Goal: Task Accomplishment & Management: Use online tool/utility

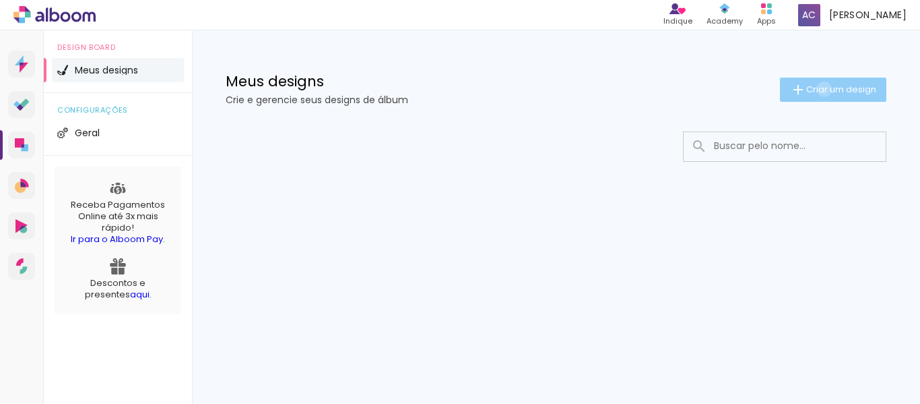
click at [822, 89] on span "Criar um design" at bounding box center [842, 89] width 70 height 9
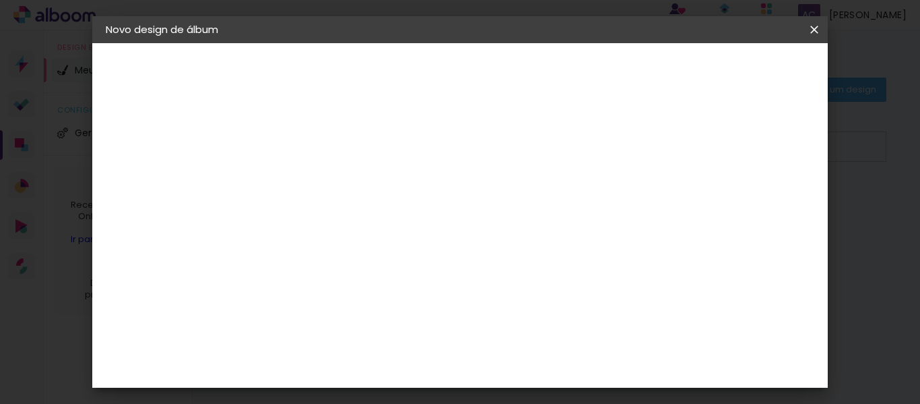
click at [326, 173] on input at bounding box center [326, 180] width 0 height 21
type input "[PERSON_NAME]"
type paper-input "[PERSON_NAME]"
click at [0, 0] on slot "Avançar" at bounding box center [0, 0] width 0 height 0
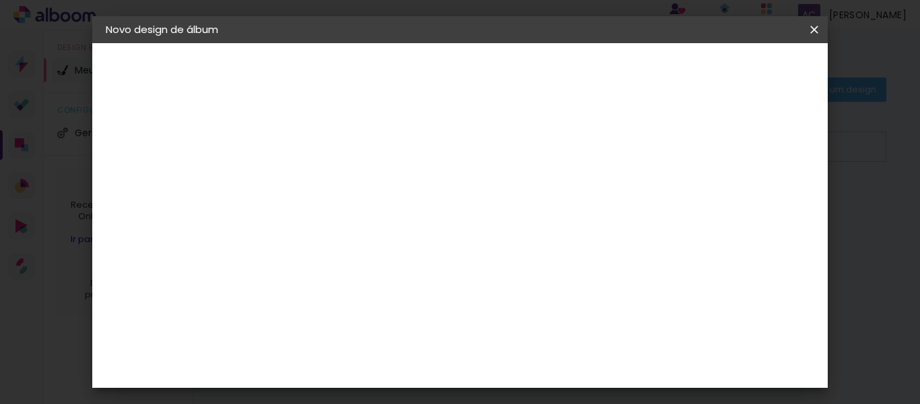
click at [505, 69] on paper-button "Voltar" at bounding box center [478, 71] width 55 height 23
click at [814, 24] on iron-icon at bounding box center [815, 29] width 16 height 13
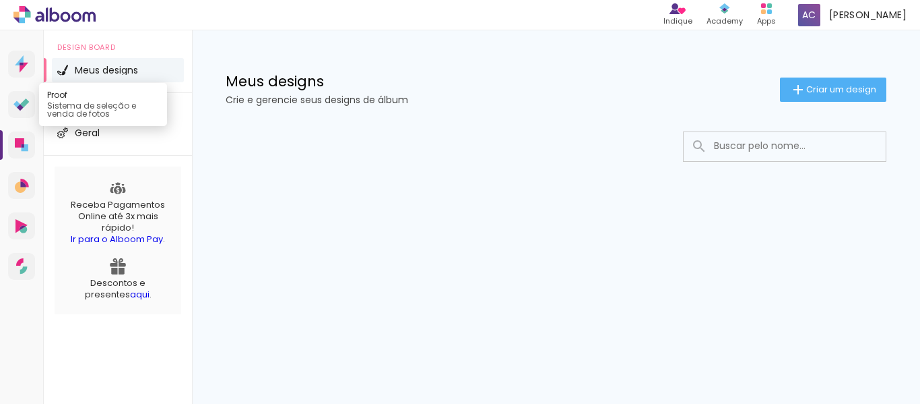
click at [18, 103] on icon at bounding box center [16, 103] width 7 height 7
